Goal: Transaction & Acquisition: Purchase product/service

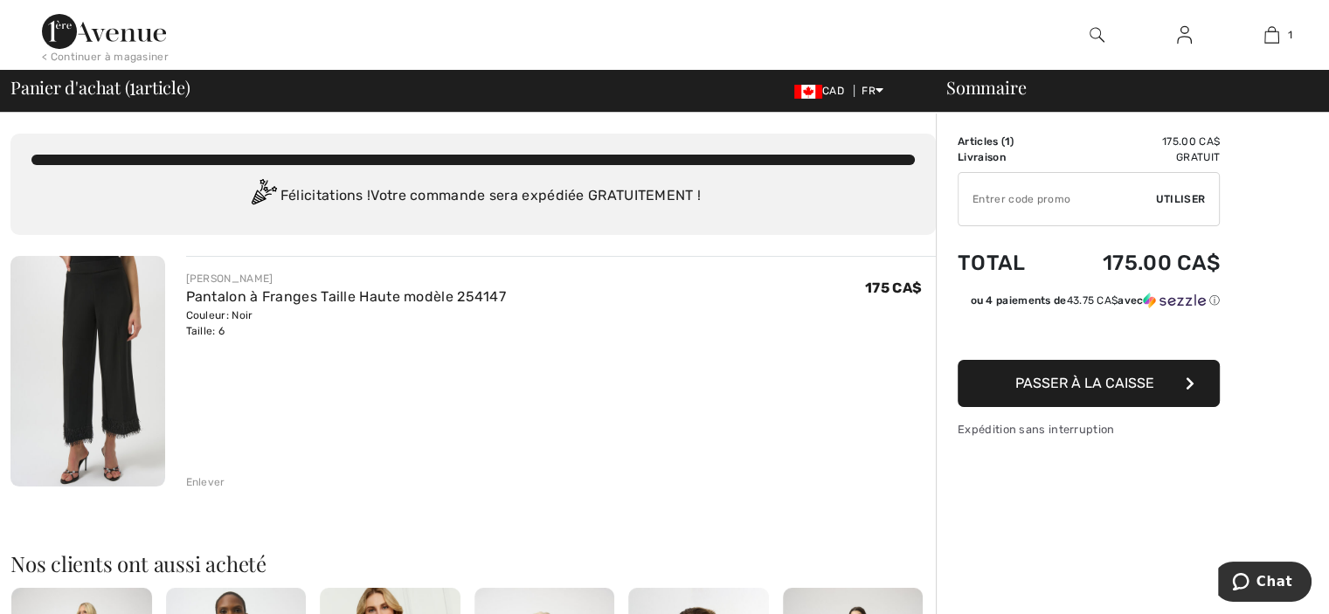
click at [1081, 386] on span "Passer à la caisse" at bounding box center [1084, 383] width 139 height 17
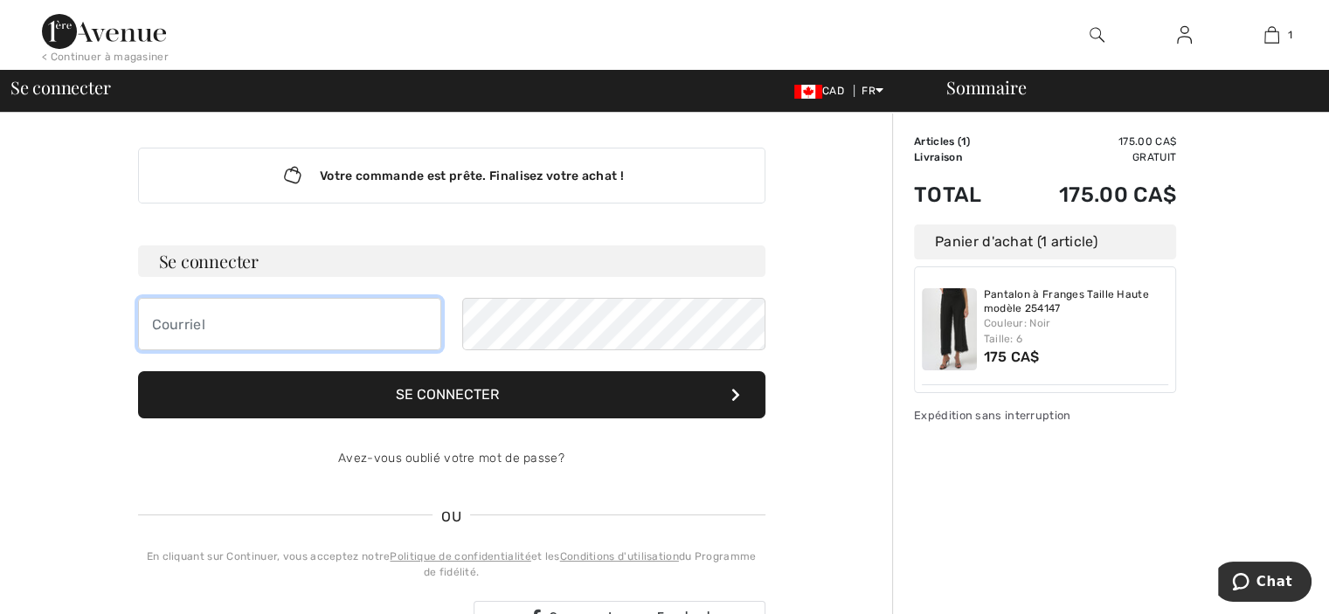
click at [258, 334] on input "email" at bounding box center [289, 324] width 303 height 52
type input "cbaril@hockey.qc.ca"
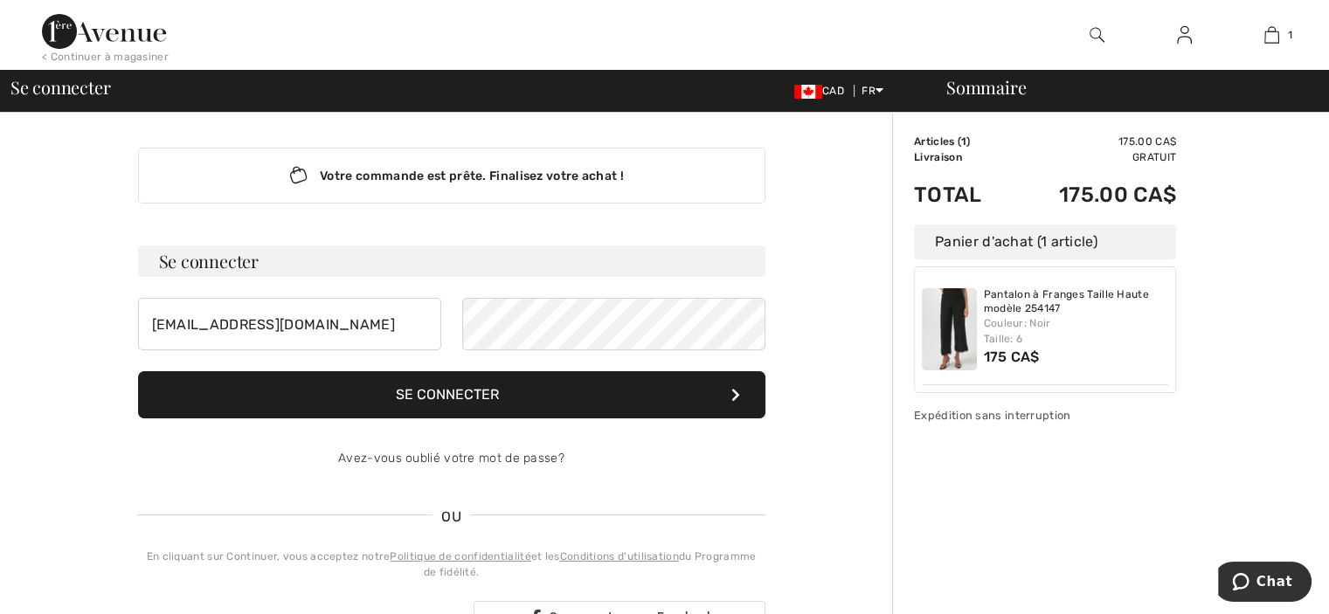
click at [479, 408] on button "Se connecter" at bounding box center [451, 394] width 627 height 47
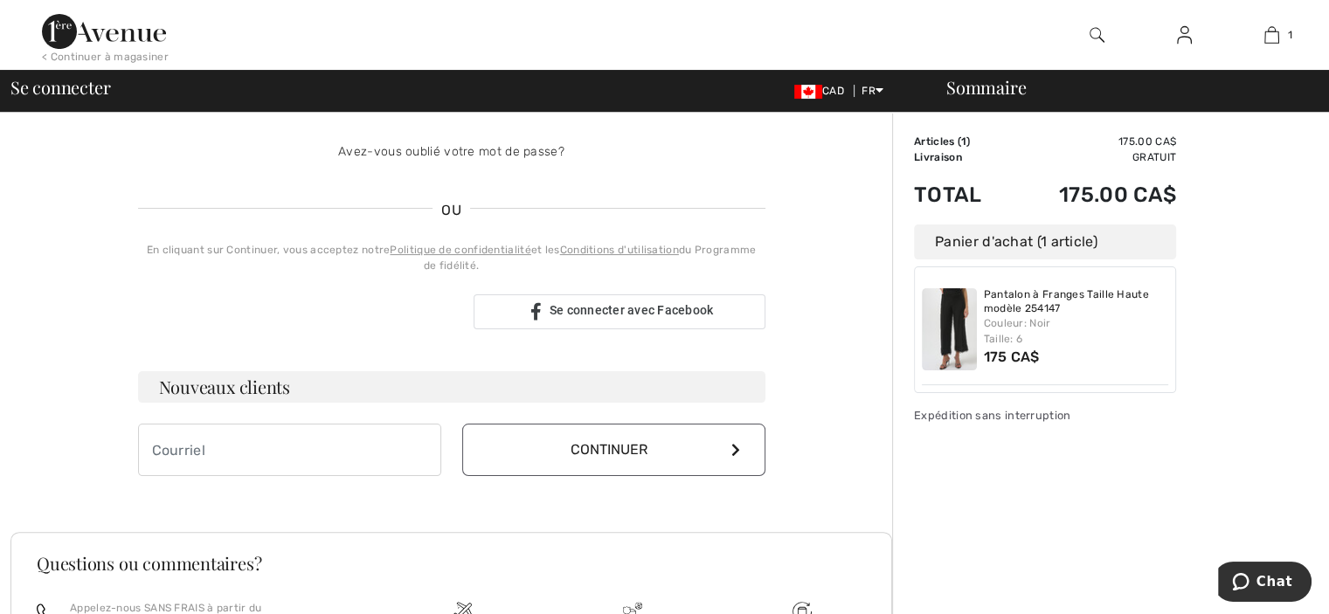
scroll to position [332, 0]
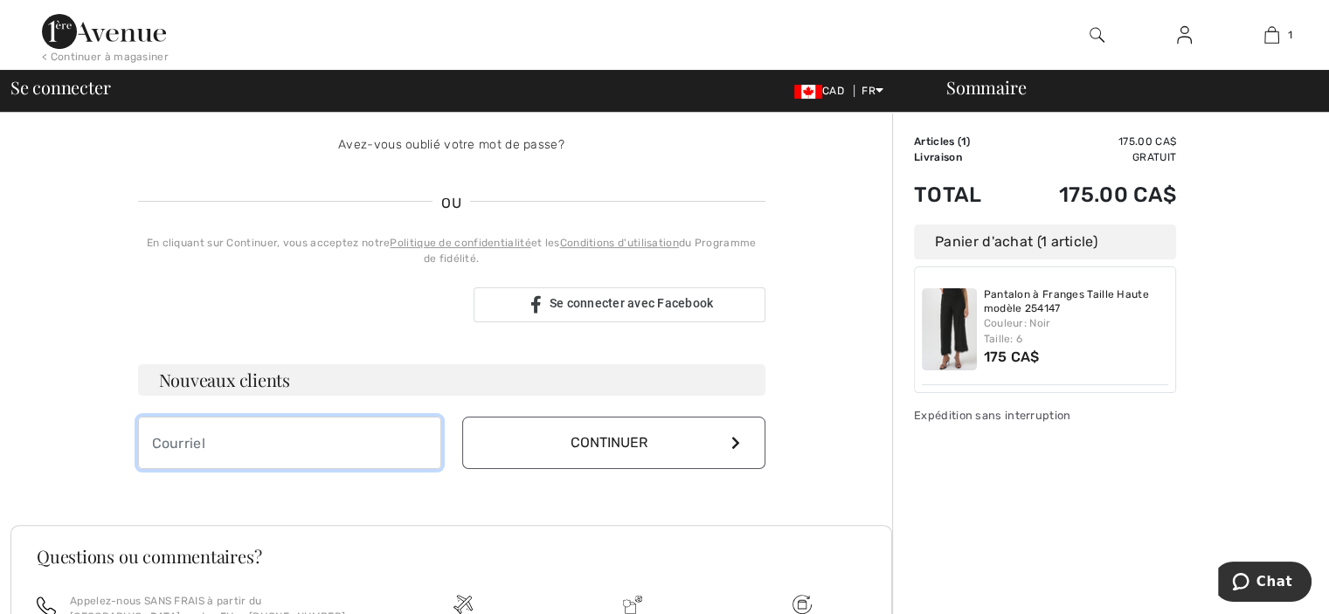
click at [256, 437] on input "email" at bounding box center [289, 443] width 303 height 52
type input "[EMAIL_ADDRESS][DOMAIN_NAME]"
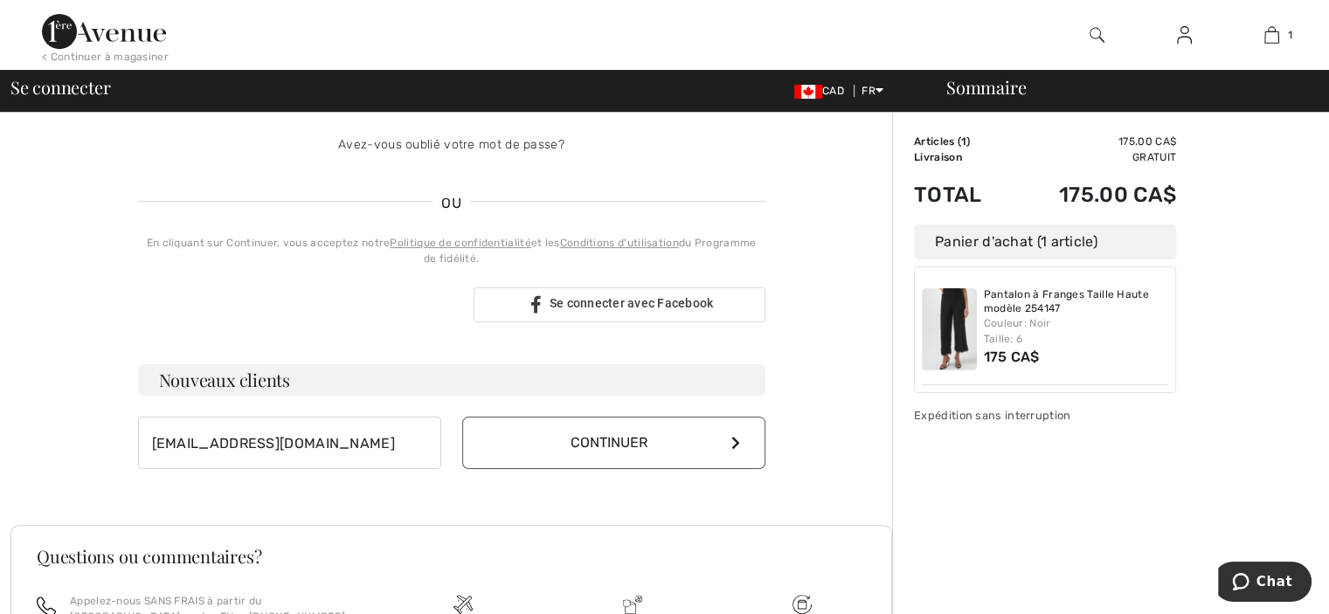
click at [696, 432] on button "Continuer" at bounding box center [613, 443] width 303 height 52
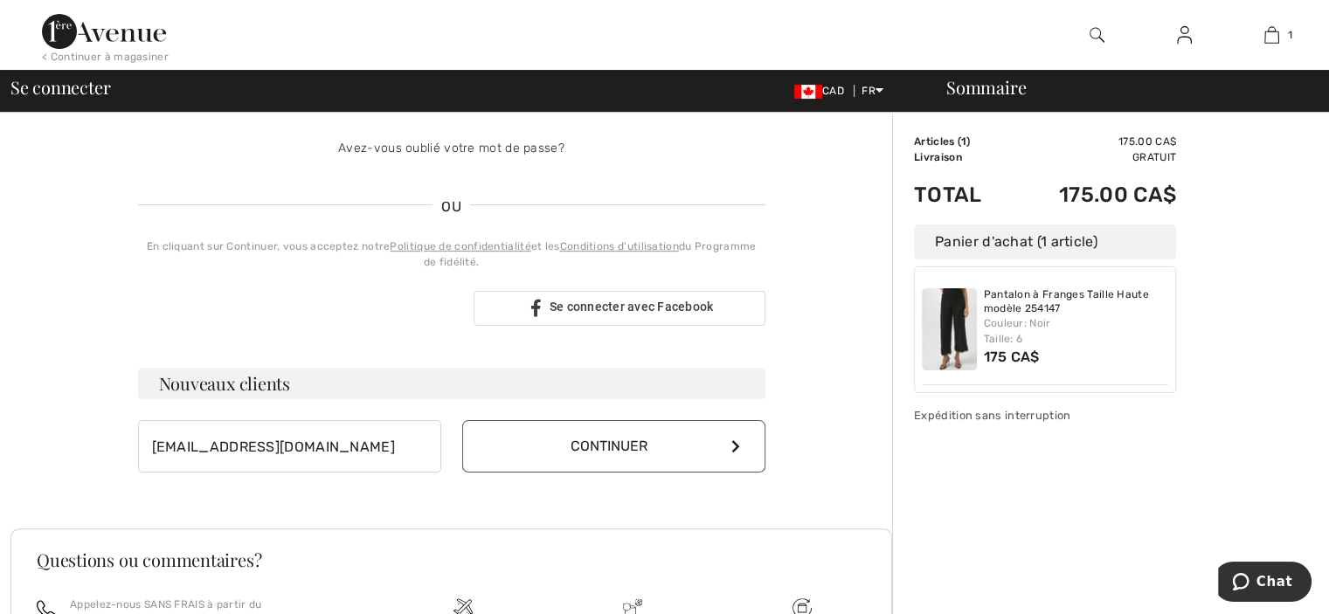
scroll to position [315, 0]
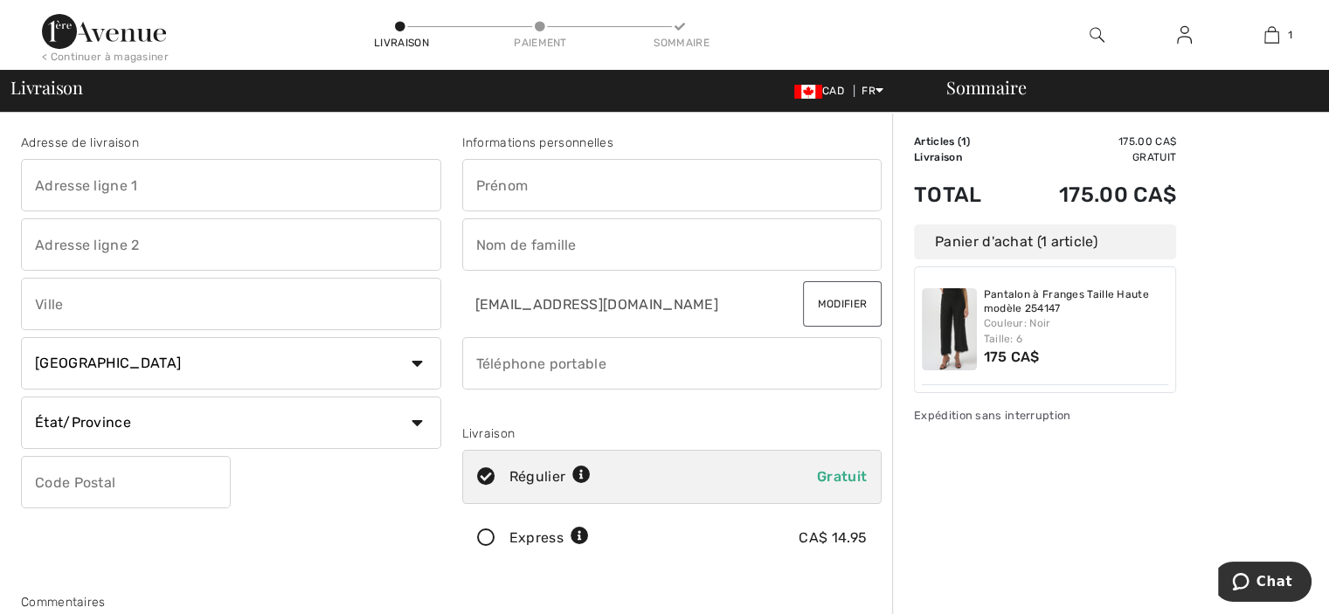
click at [249, 186] on input "text" at bounding box center [231, 185] width 420 height 52
type input "207 Chemin de la Presqu'ile"
type input "Repentigny"
select select "QC"
click at [130, 476] on input "J5Z0E1" at bounding box center [126, 482] width 210 height 52
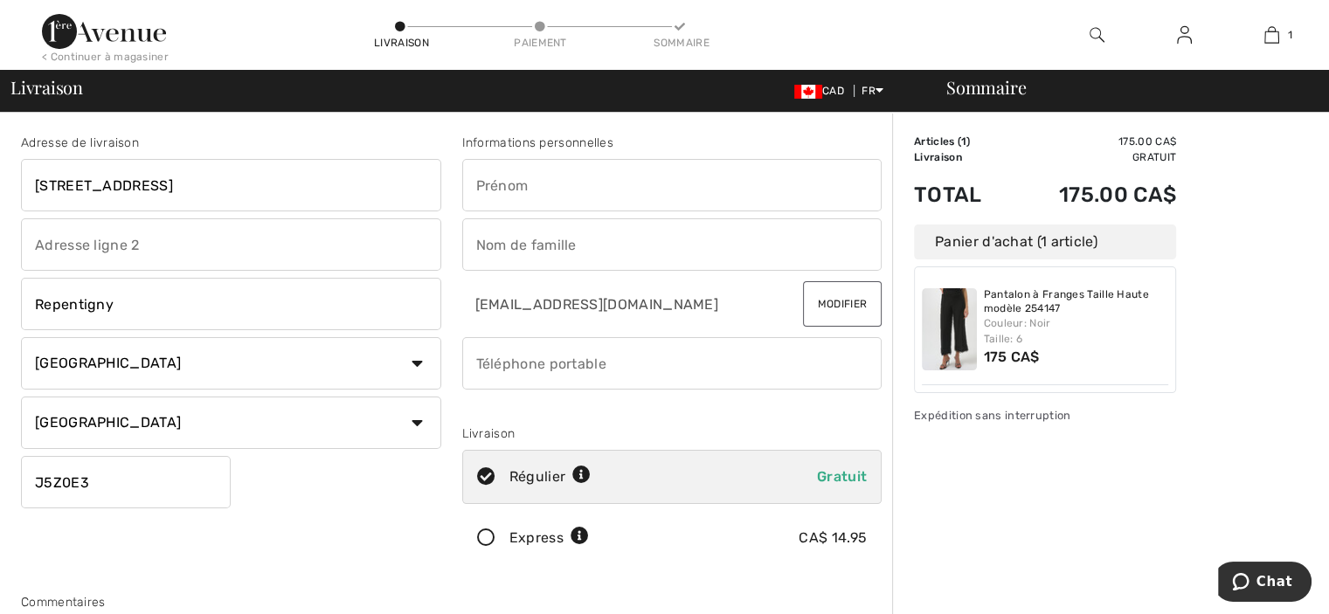
type input "J5Z0E3"
click at [592, 177] on input "text" at bounding box center [672, 185] width 420 height 52
type input "Carole"
type input "Baril"
drag, startPoint x: 574, startPoint y: 364, endPoint x: 324, endPoint y: 320, distance: 253.7
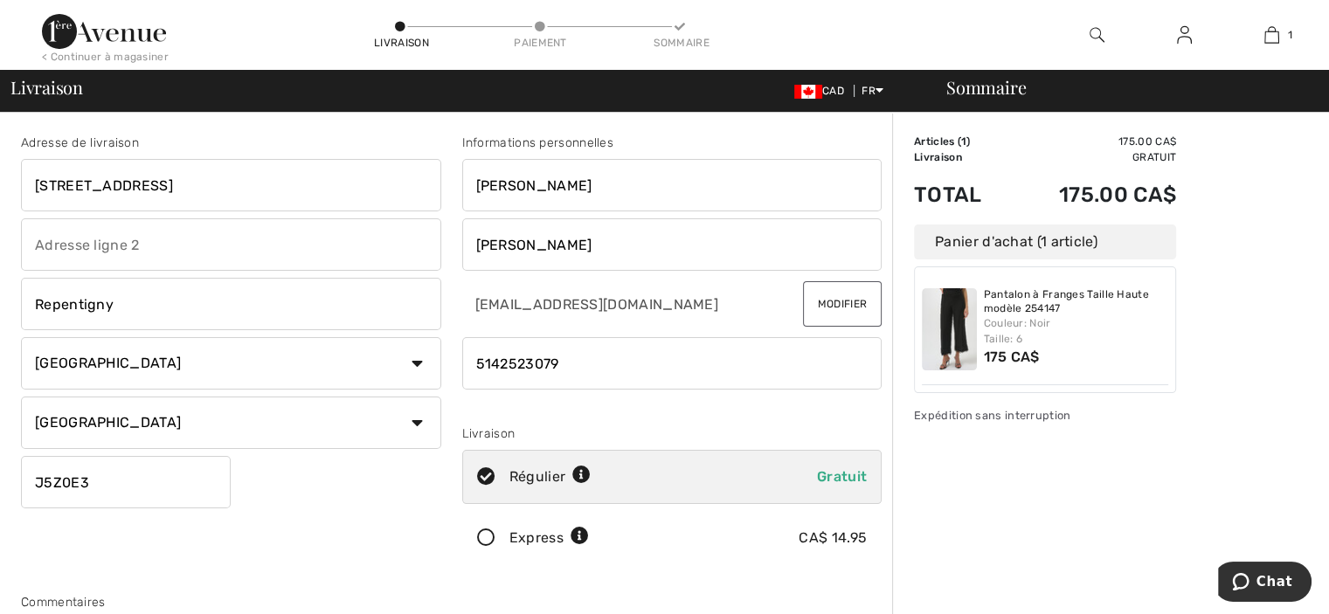
click at [320, 335] on div "Adresse de livraison 207 Chemin de la Presqu'ile Repentigny Pays Canada États-U…" at bounding box center [451, 470] width 882 height 757
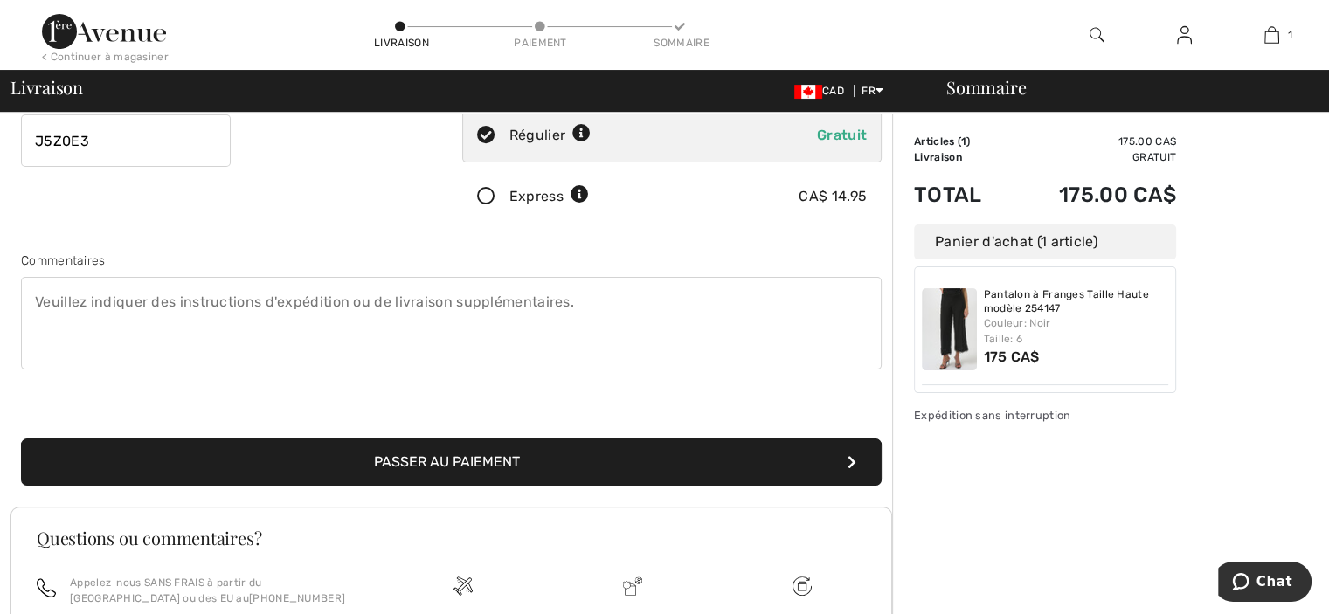
scroll to position [537, 0]
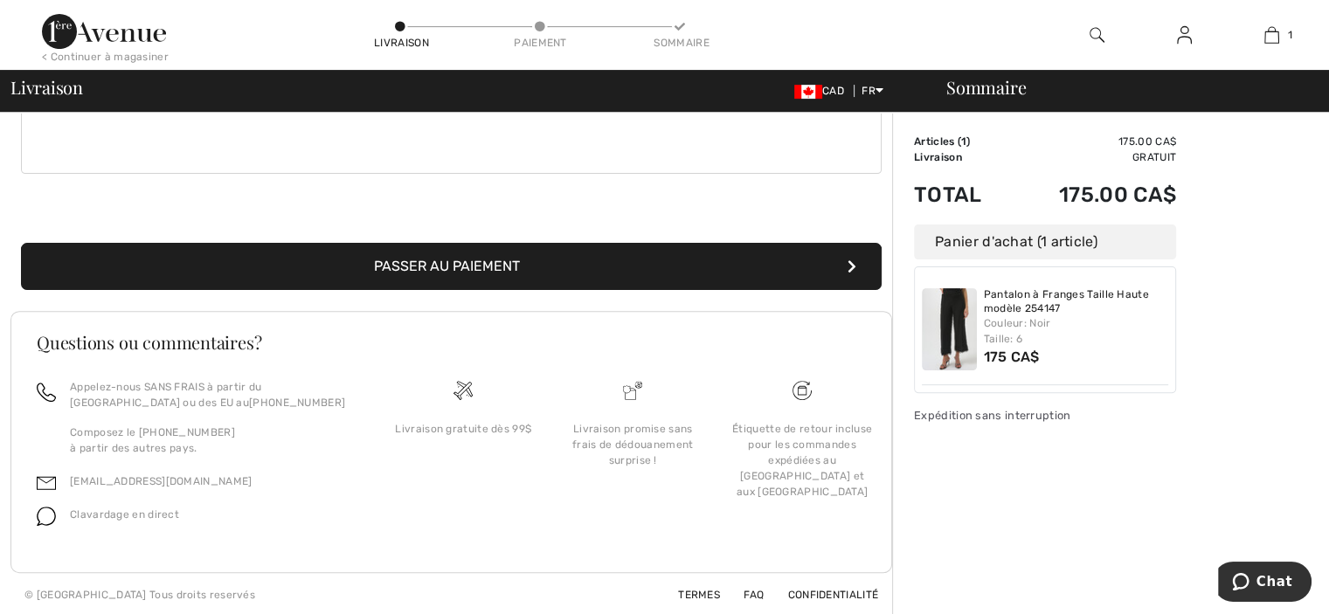
type input "5149701636"
click at [495, 273] on button "Passer au paiement" at bounding box center [451, 266] width 861 height 47
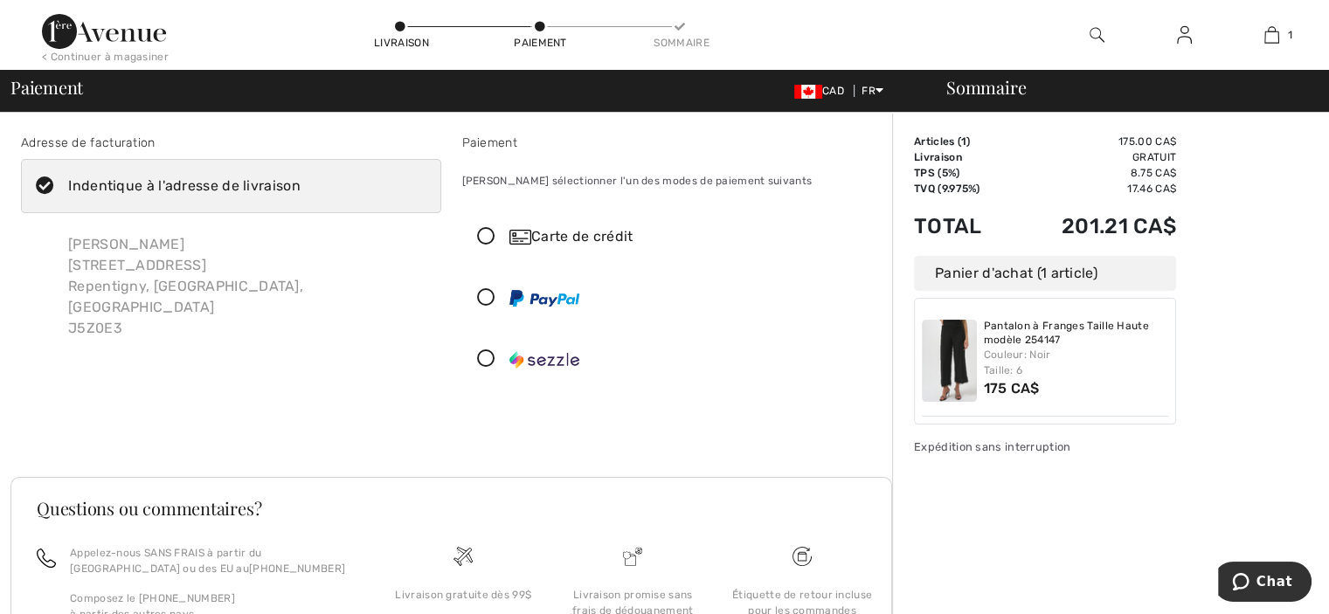
click at [479, 237] on icon at bounding box center [486, 237] width 46 height 18
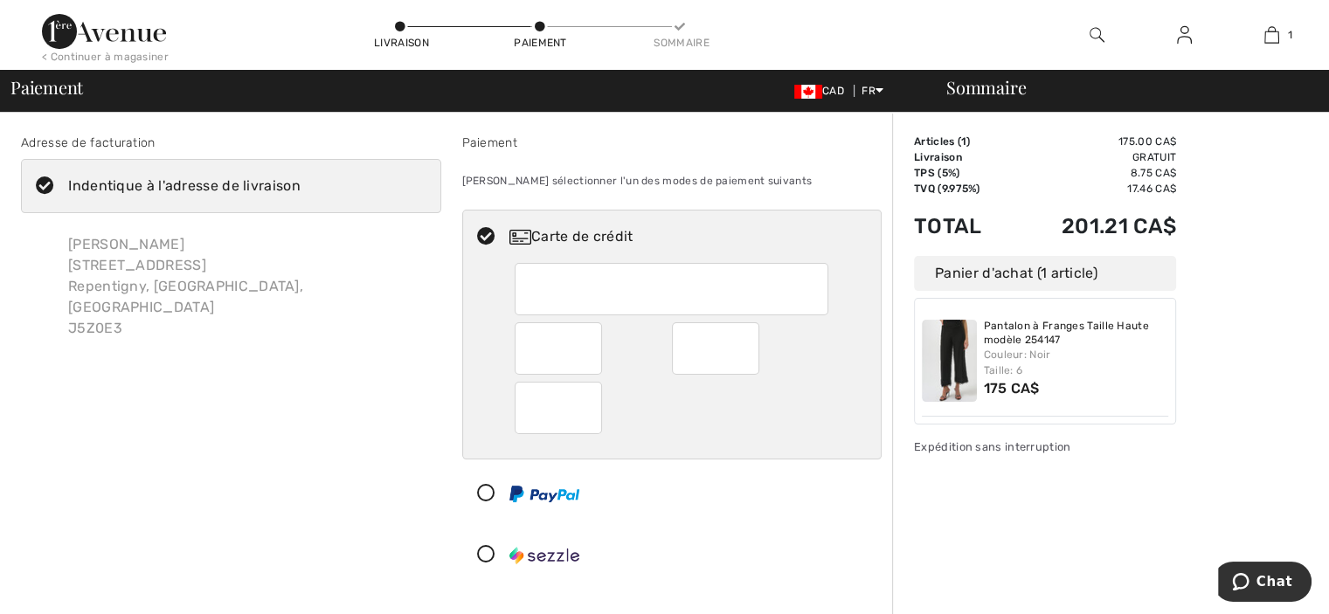
click at [849, 502] on div at bounding box center [665, 493] width 405 height 52
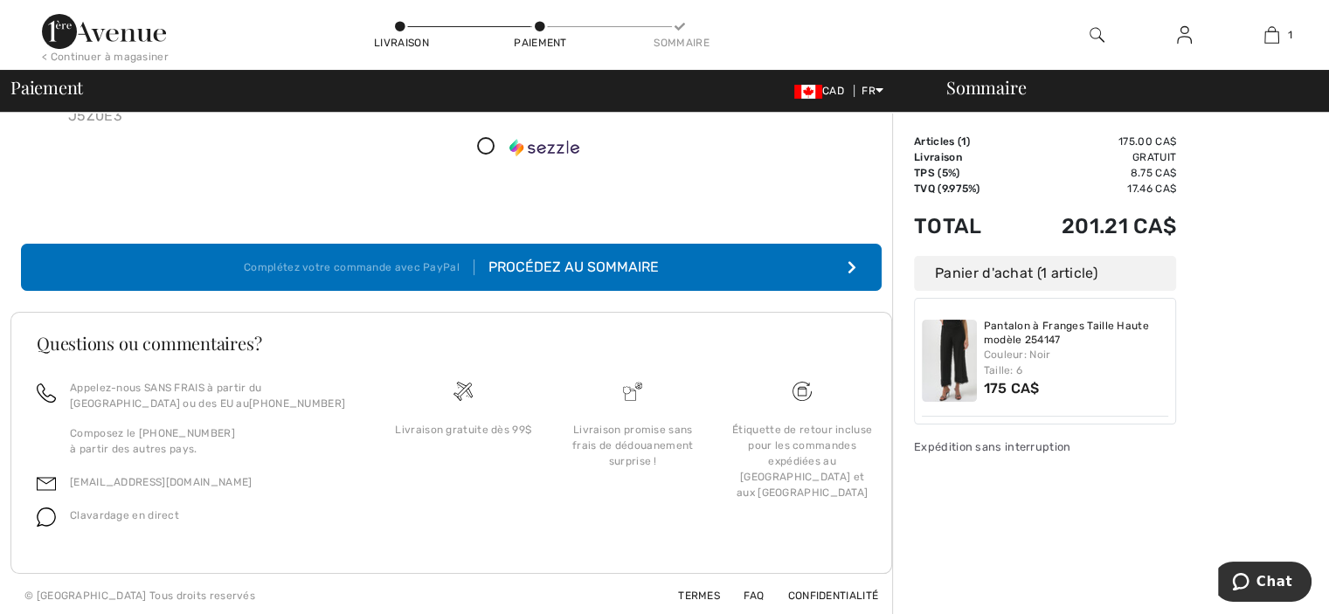
scroll to position [213, 0]
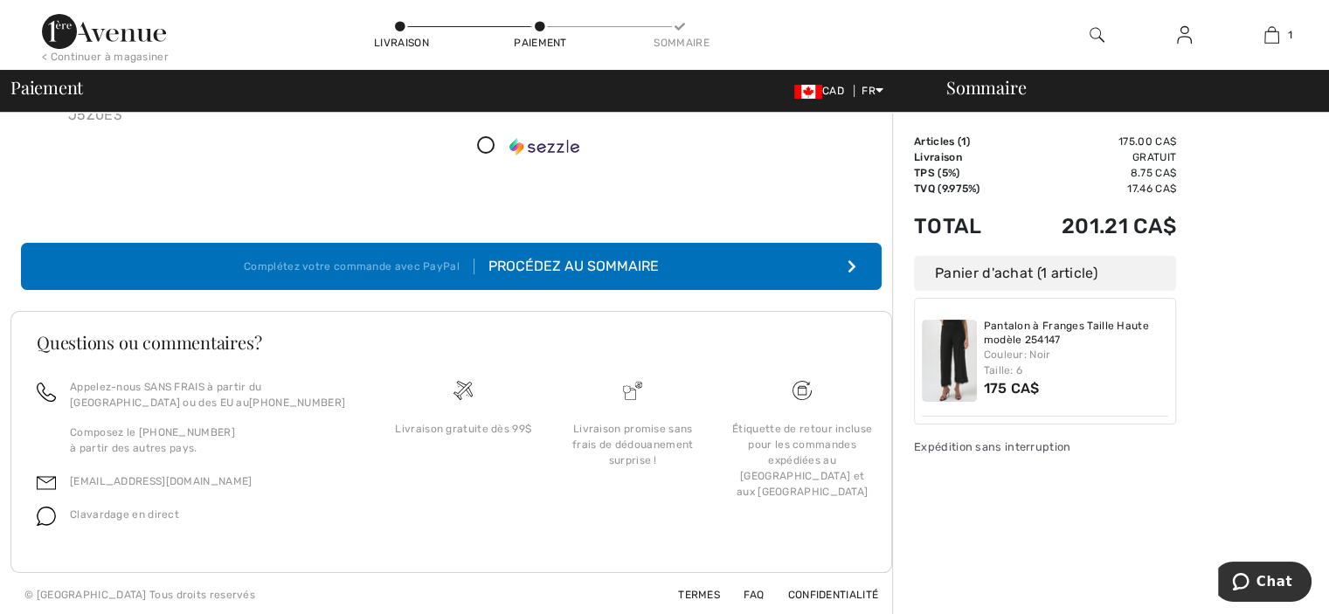
click at [566, 266] on div "Procédez au sommaire" at bounding box center [566, 266] width 184 height 21
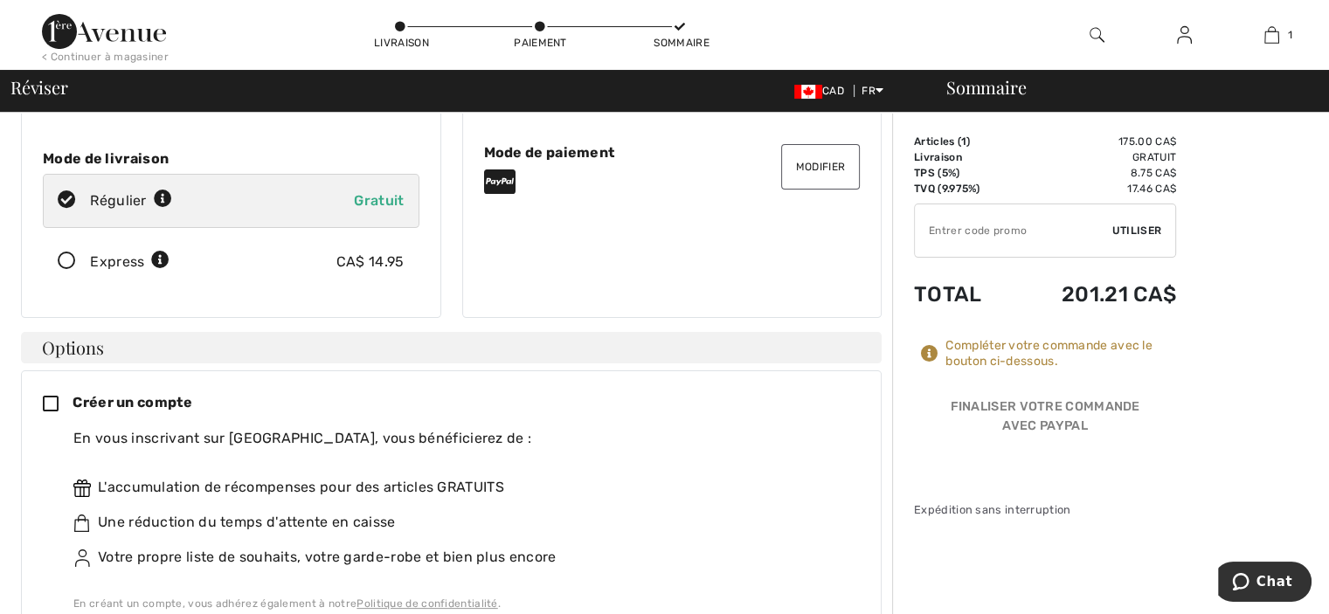
scroll to position [235, 0]
click at [66, 254] on icon at bounding box center [67, 263] width 46 height 18
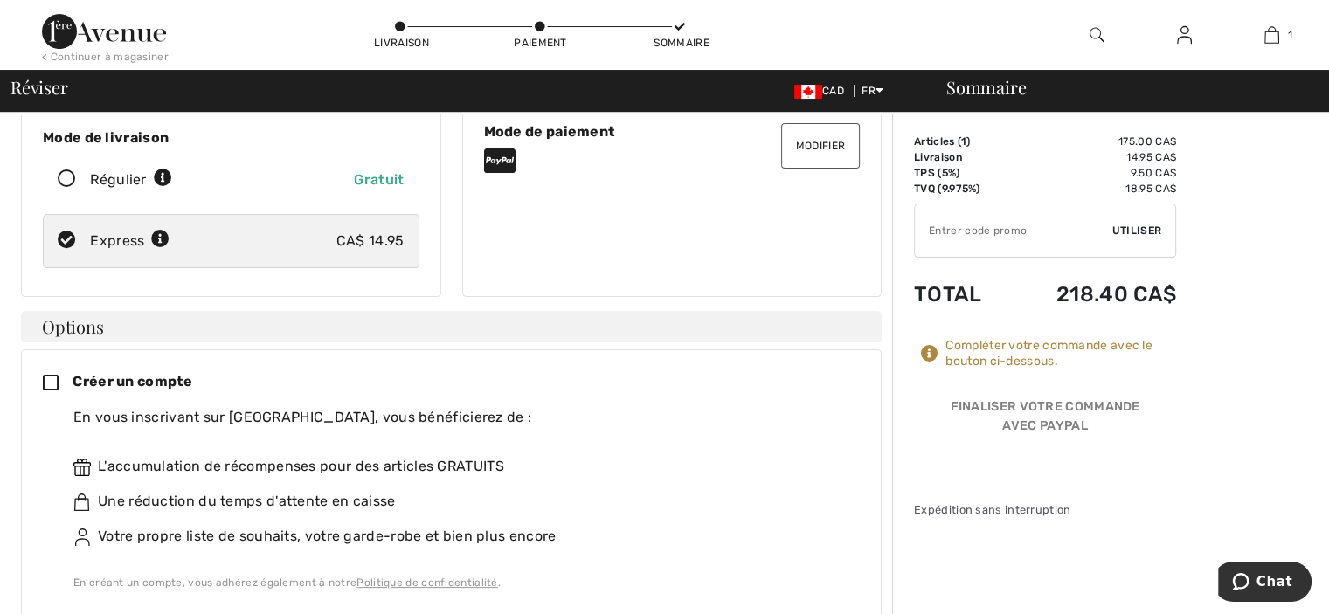
scroll to position [0, 0]
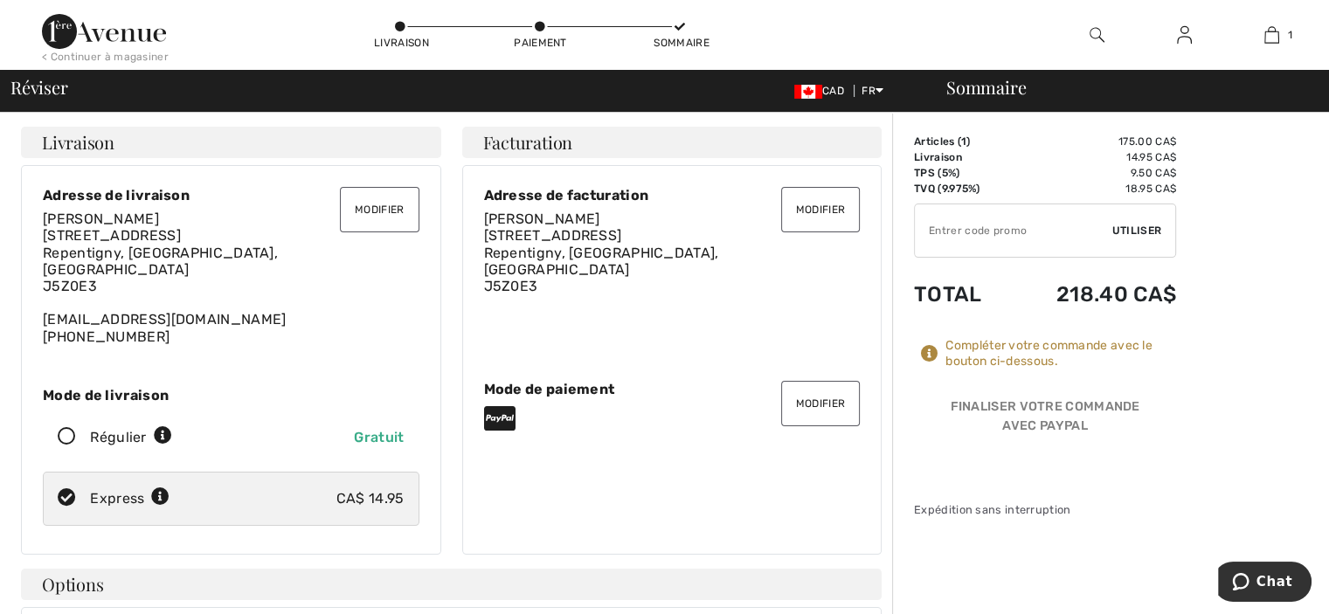
click at [802, 396] on button "Modifier" at bounding box center [820, 403] width 79 height 45
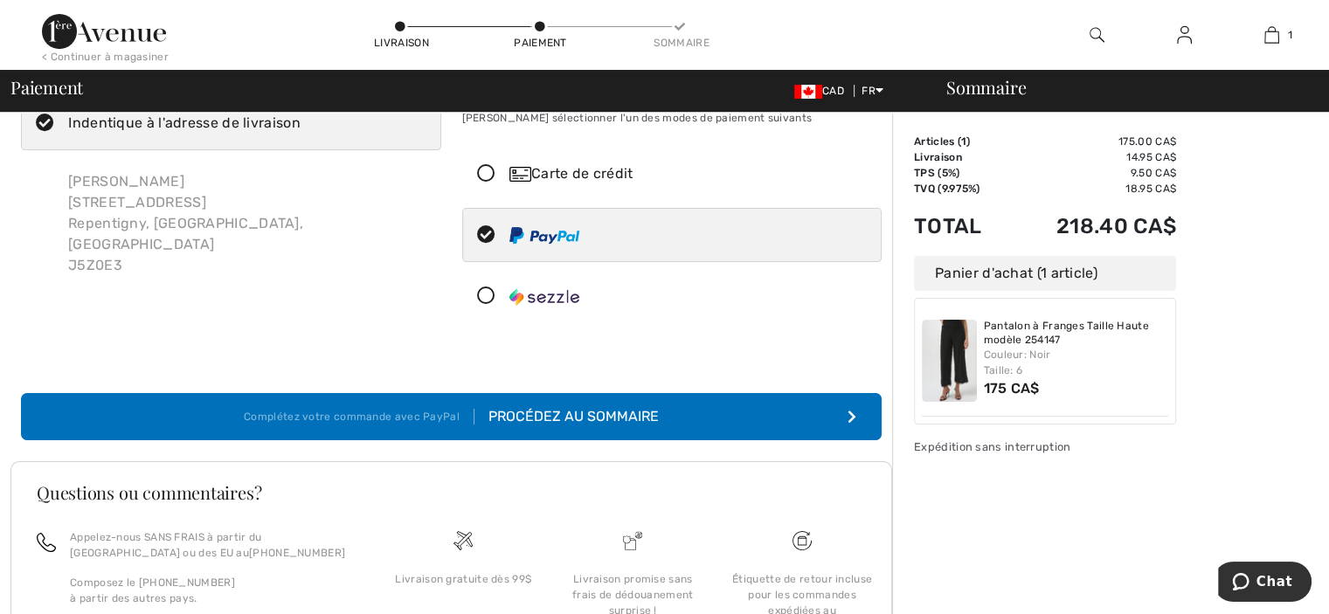
click at [490, 170] on icon at bounding box center [486, 174] width 46 height 18
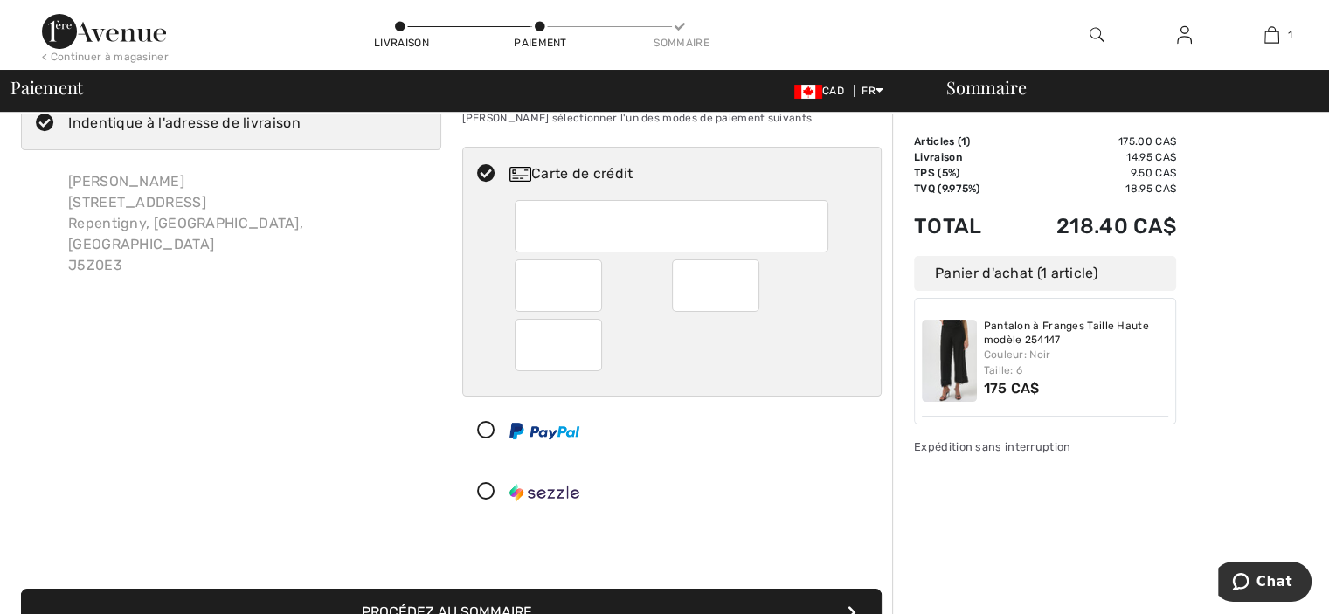
click at [817, 509] on div at bounding box center [665, 492] width 405 height 52
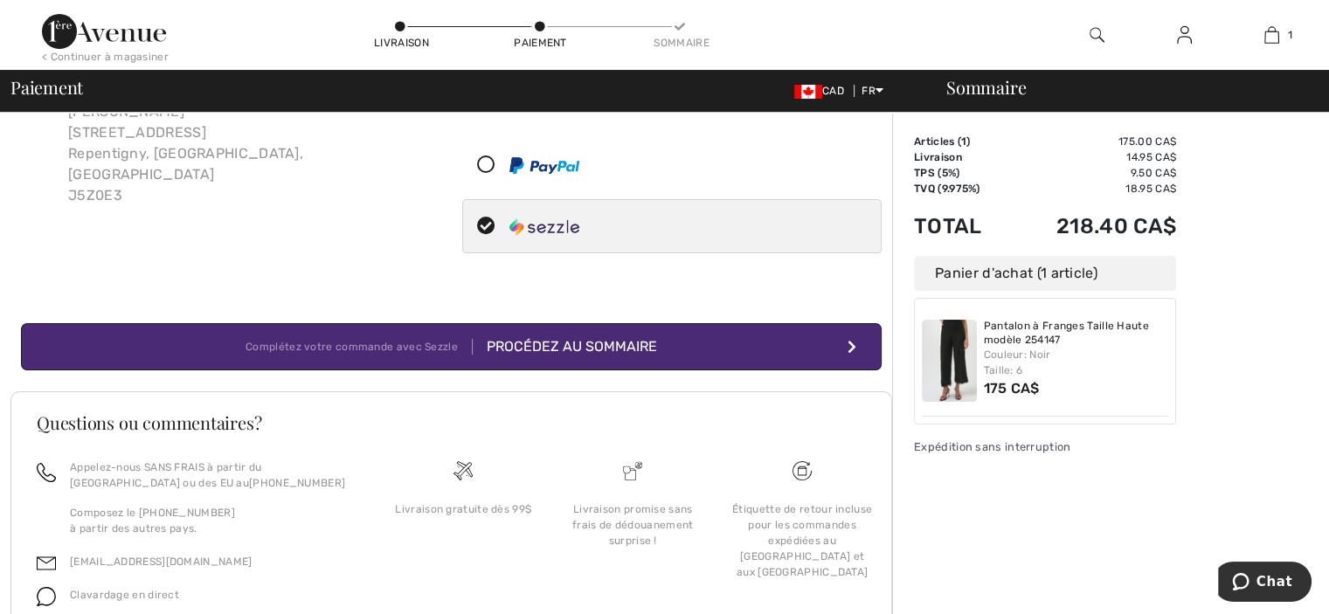
scroll to position [213, 0]
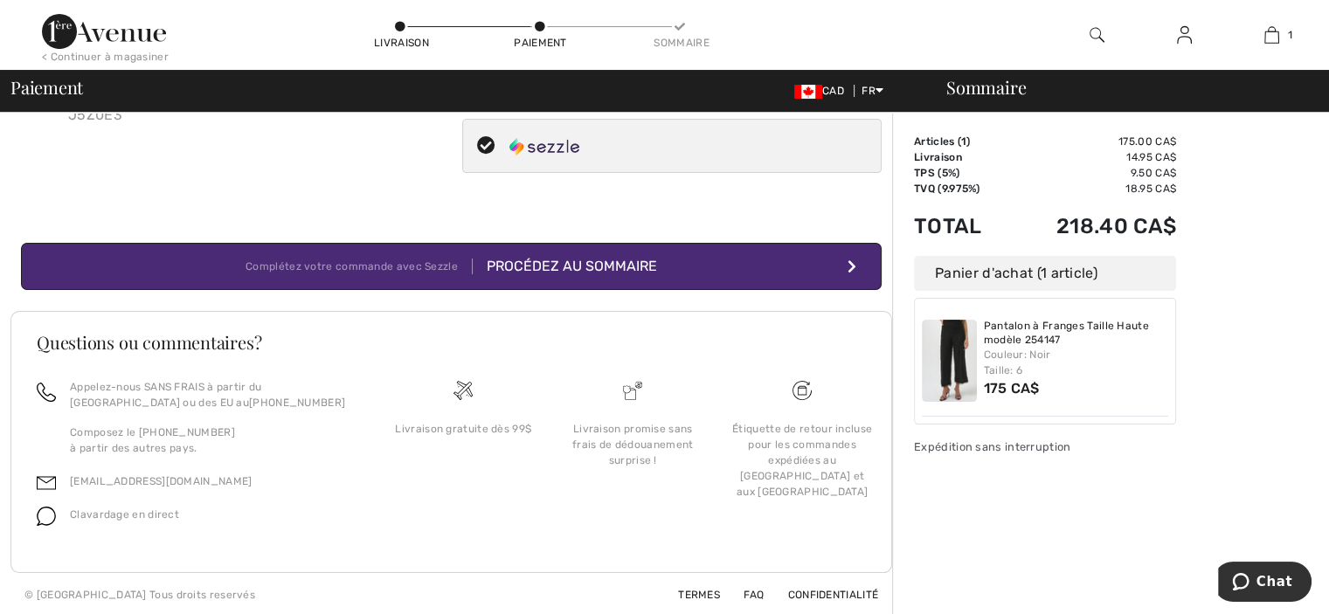
click at [559, 270] on div "Procédez au sommaire" at bounding box center [565, 266] width 184 height 21
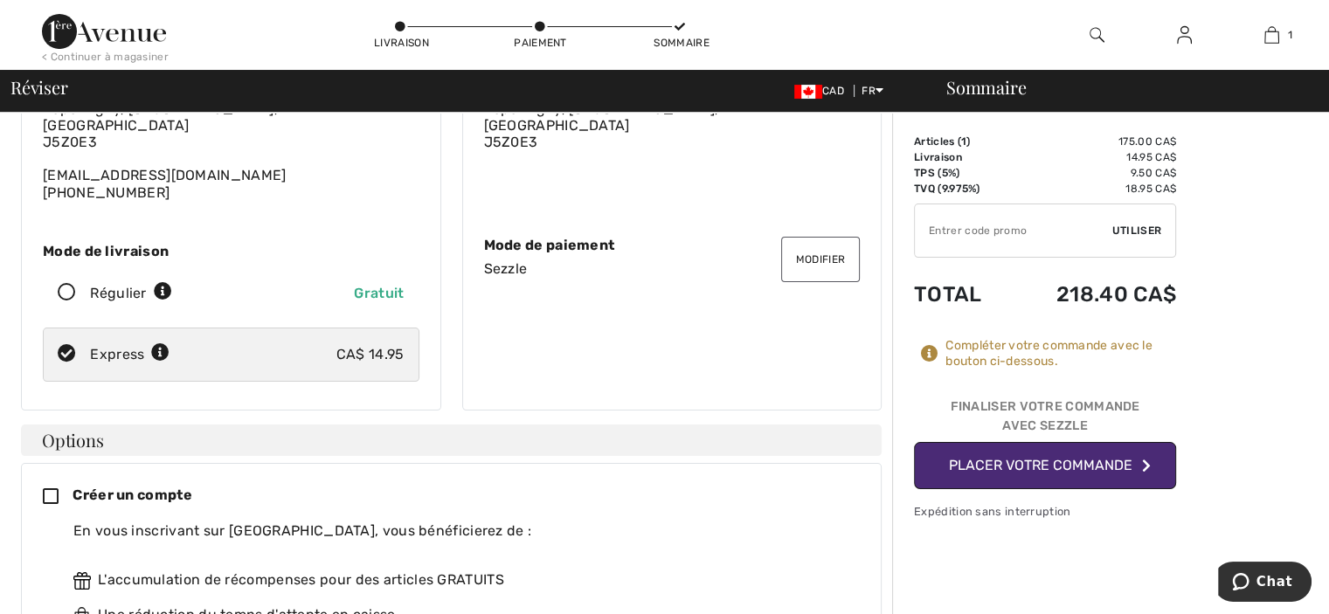
scroll to position [175, 0]
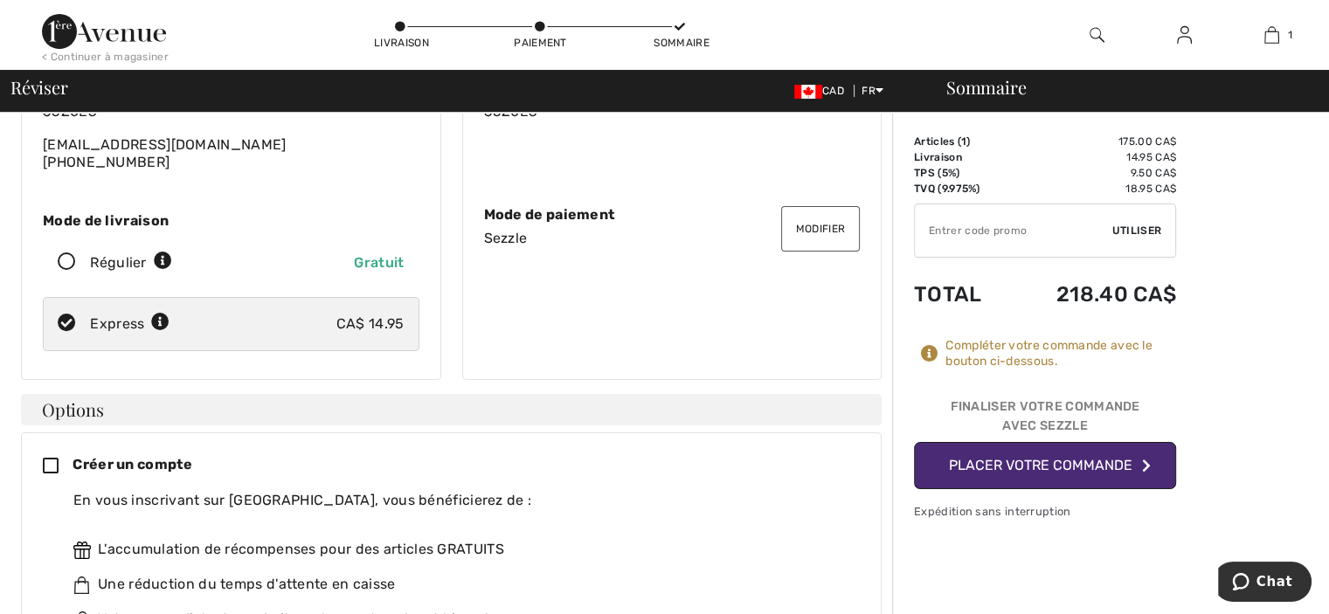
click at [980, 460] on button "Placer votre commande" at bounding box center [1045, 465] width 262 height 47
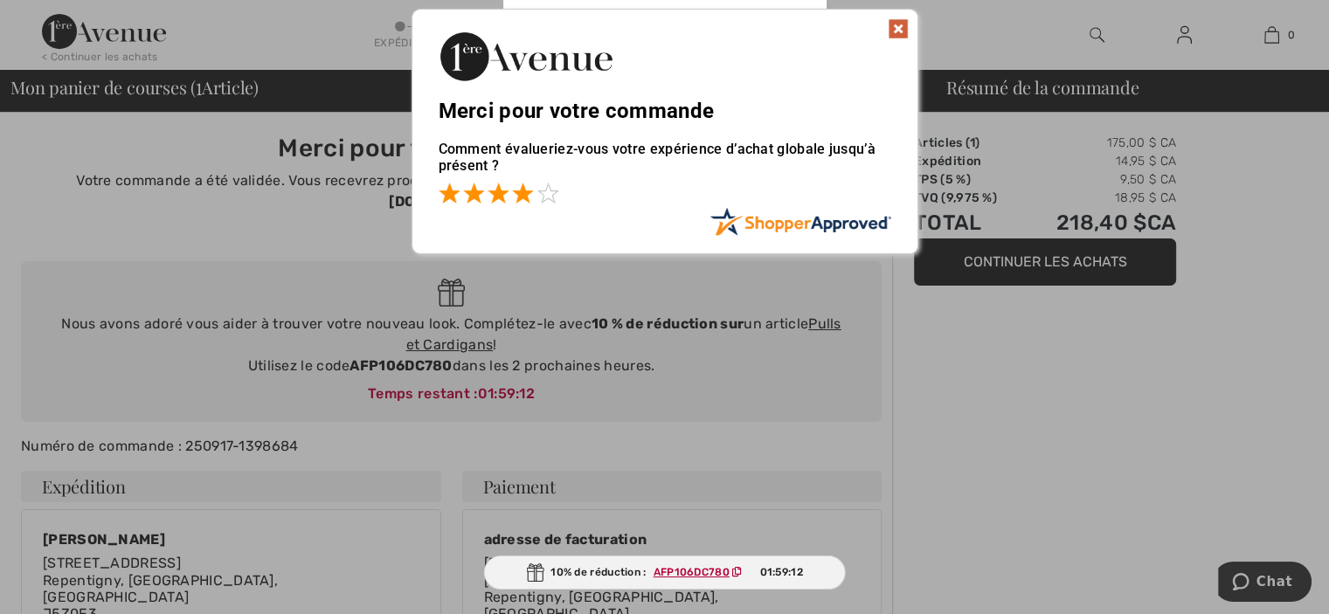
click at [520, 198] on span at bounding box center [522, 193] width 21 height 21
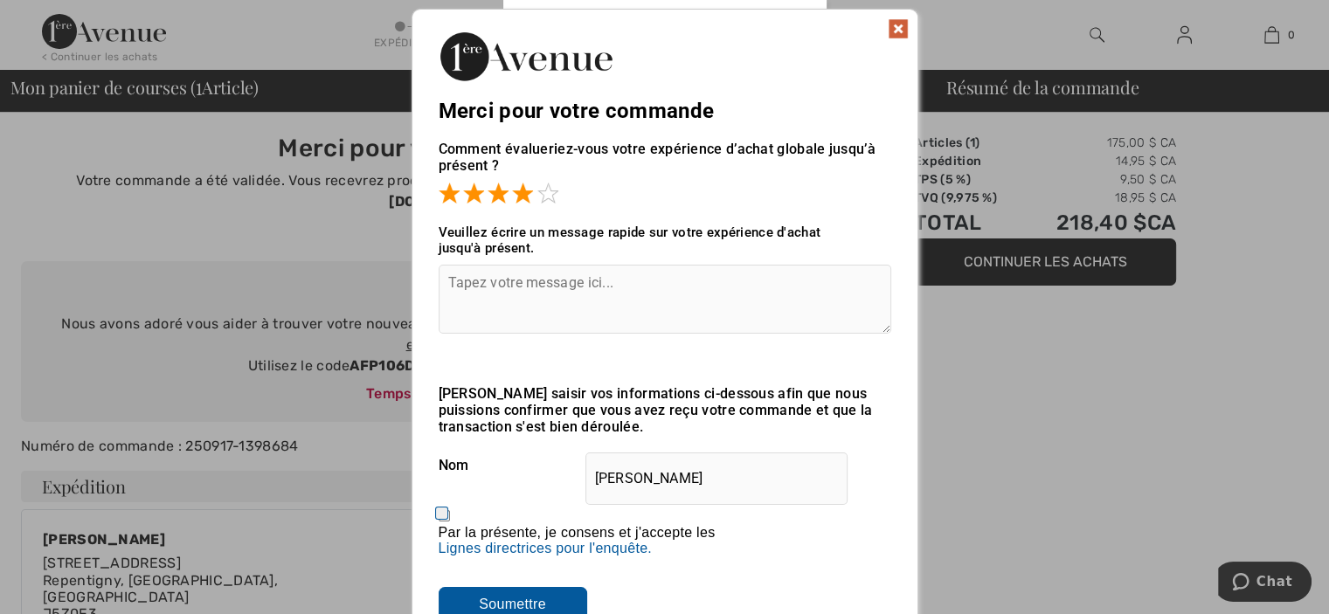
click at [514, 274] on textarea at bounding box center [665, 299] width 453 height 69
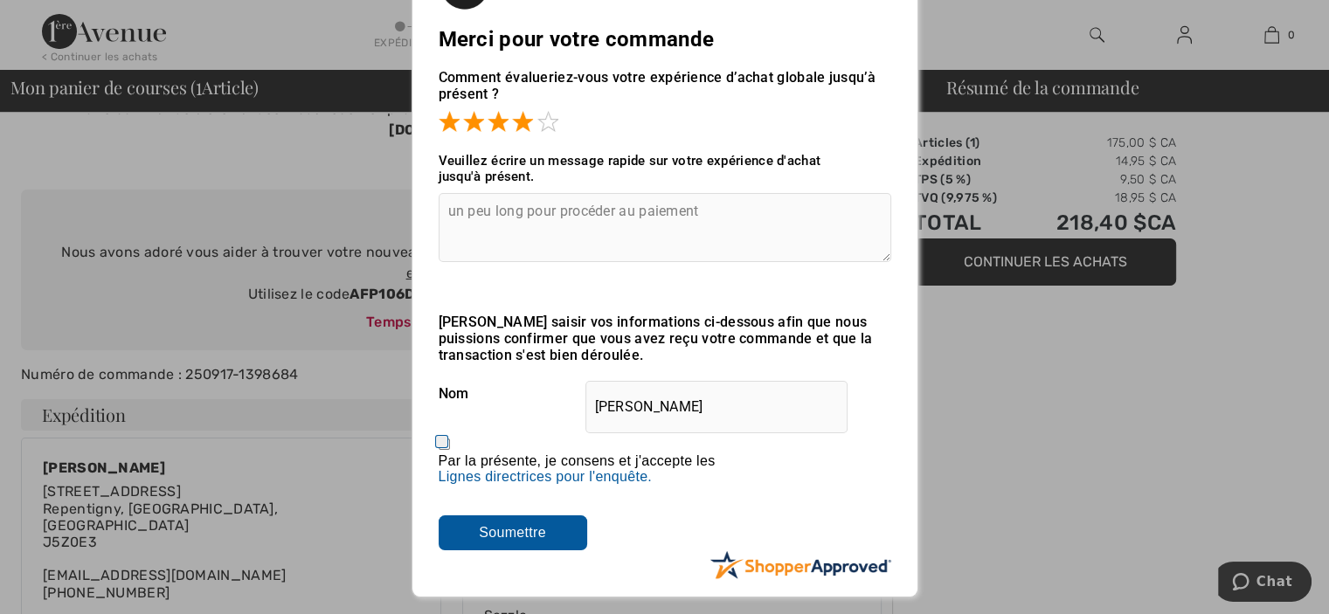
scroll to position [175, 0]
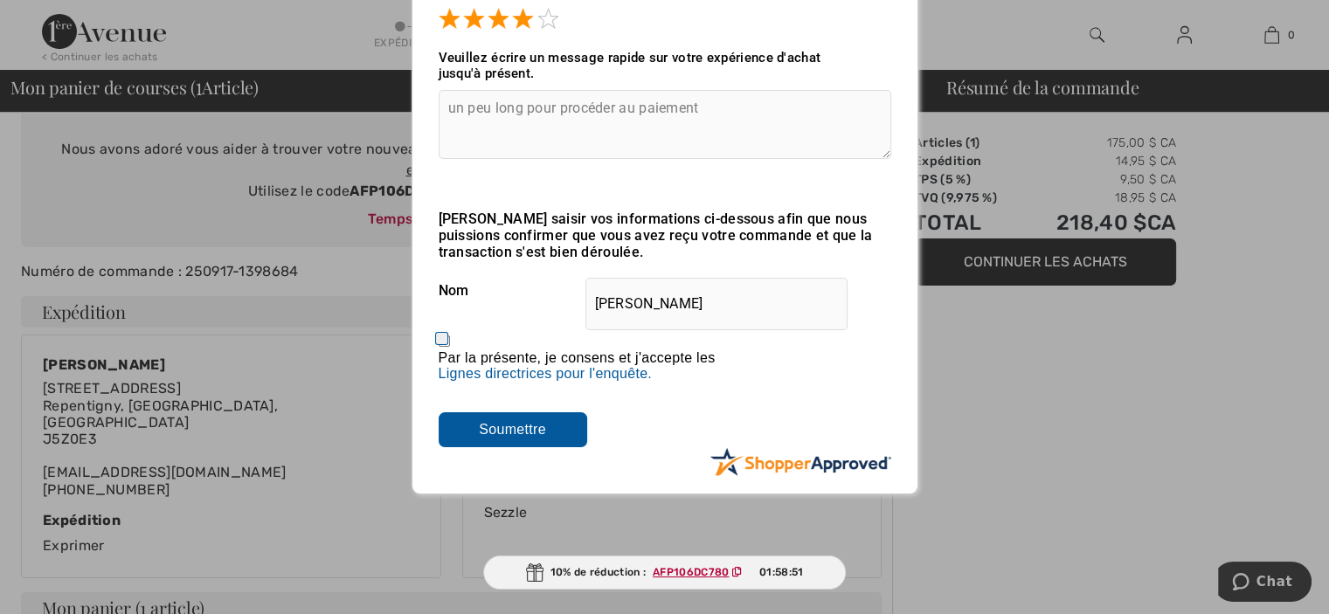
type textarea "un peu long pour procéder au paiement"
drag, startPoint x: 442, startPoint y: 346, endPoint x: 450, endPoint y: 361, distance: 16.8
click at [444, 347] on input "Par la présente, je consens et j'accepte les En soumettant un avis, vous autori…" at bounding box center [444, 341] width 11 height 11
checkbox input "true"
click at [500, 434] on input "Soumettre" at bounding box center [513, 429] width 149 height 35
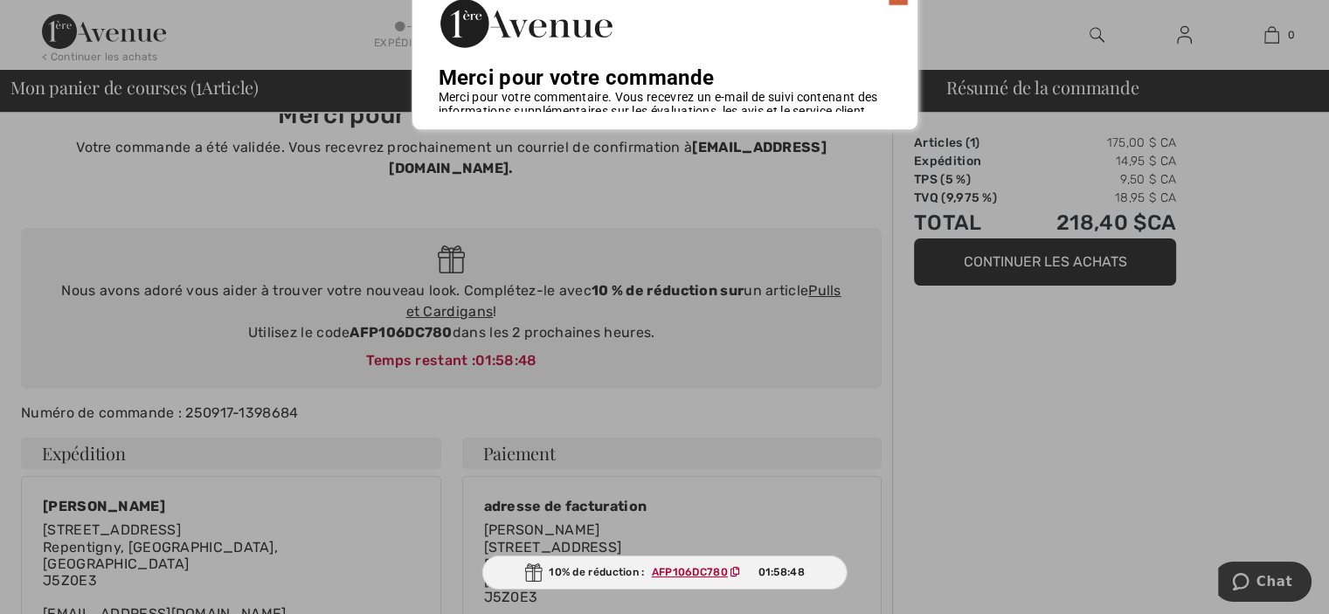
scroll to position [0, 0]
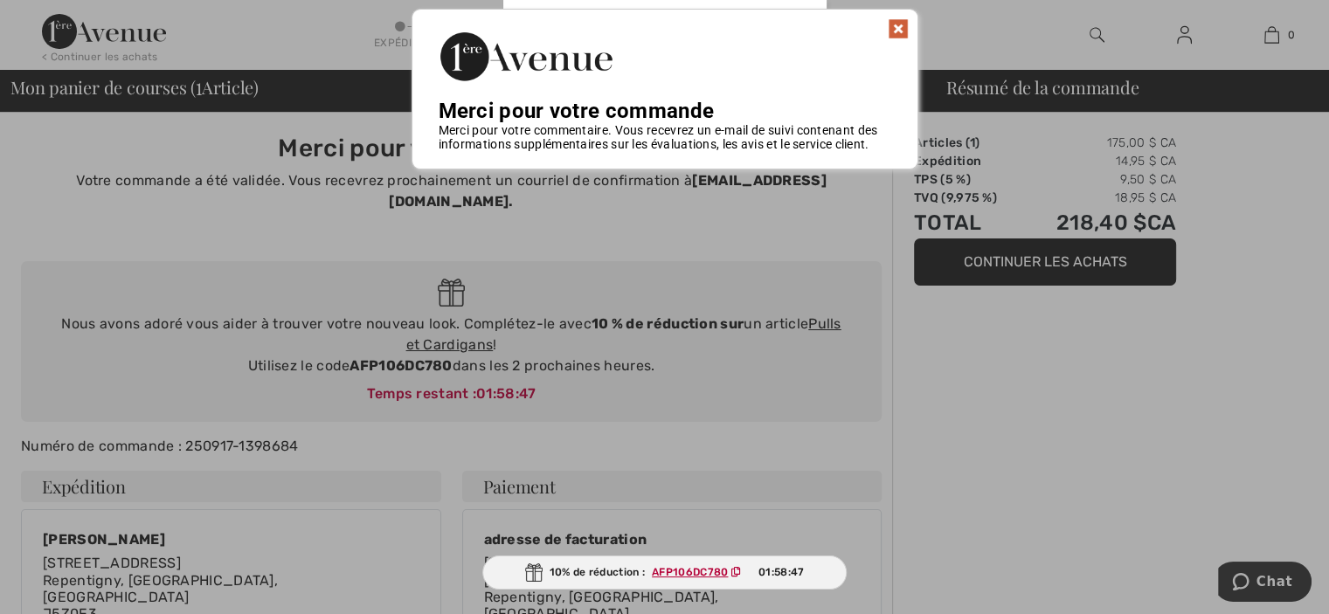
click at [900, 29] on img at bounding box center [898, 28] width 21 height 21
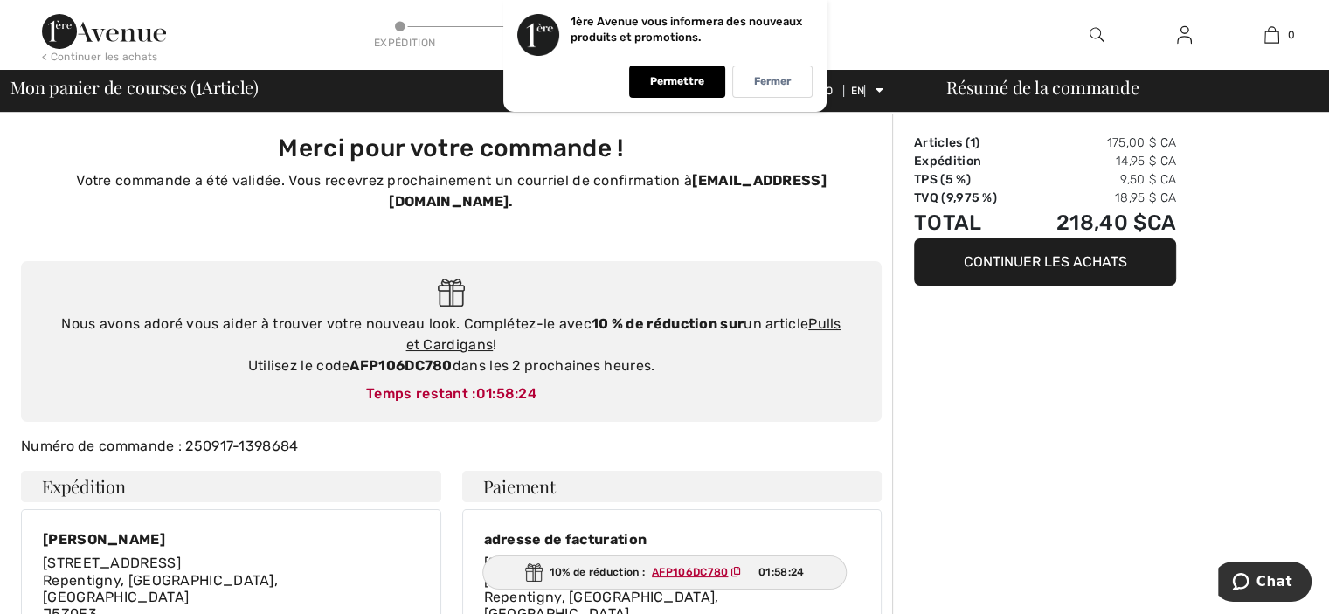
drag, startPoint x: 921, startPoint y: 374, endPoint x: 1074, endPoint y: 445, distance: 168.5
click at [779, 80] on font "Fermer" at bounding box center [772, 81] width 37 height 12
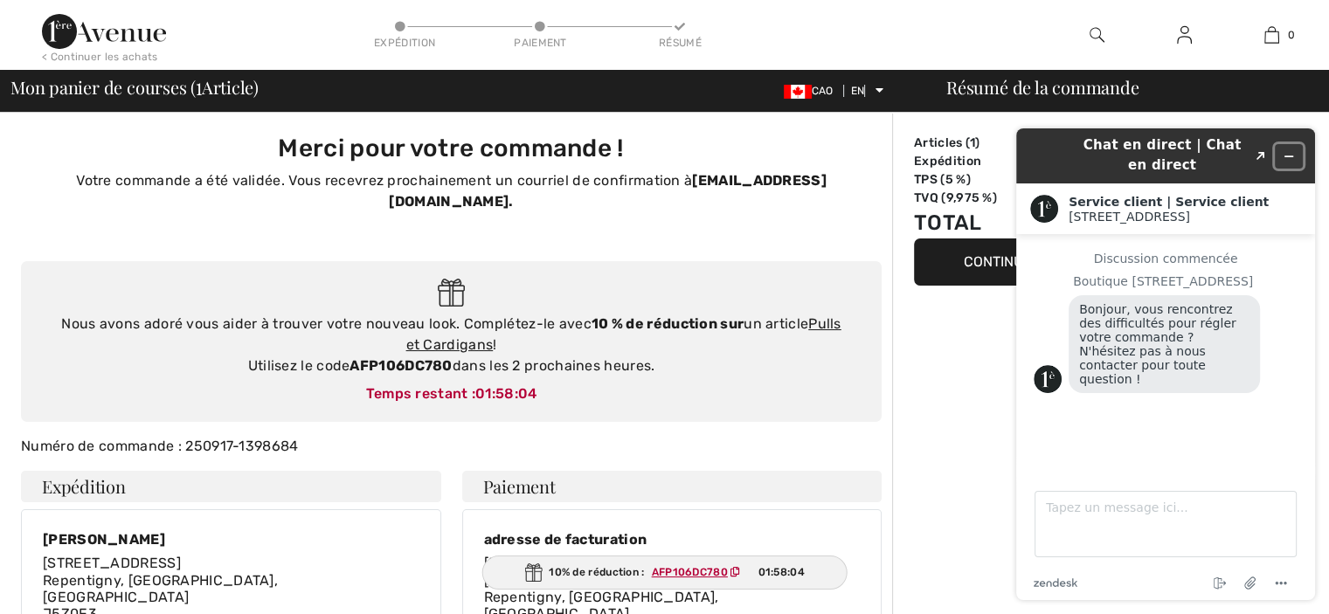
click at [1290, 153] on icon "Réduire le widget" at bounding box center [1289, 156] width 12 height 12
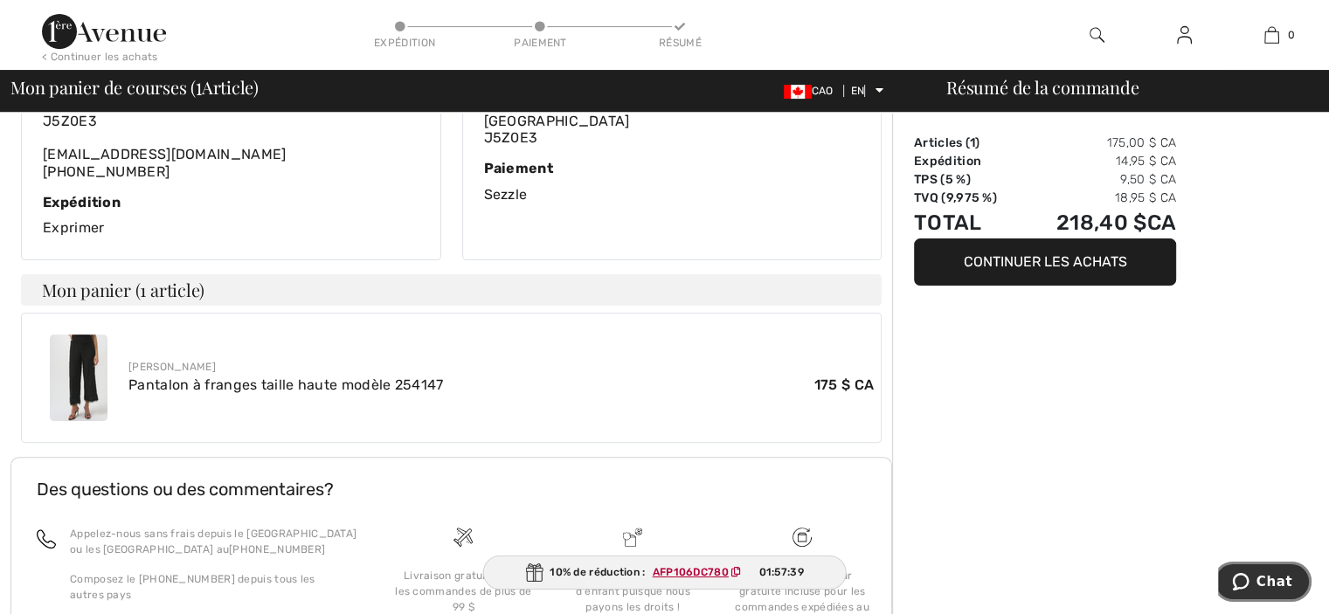
scroll to position [524, 0]
